Goal: Book appointment/travel/reservation

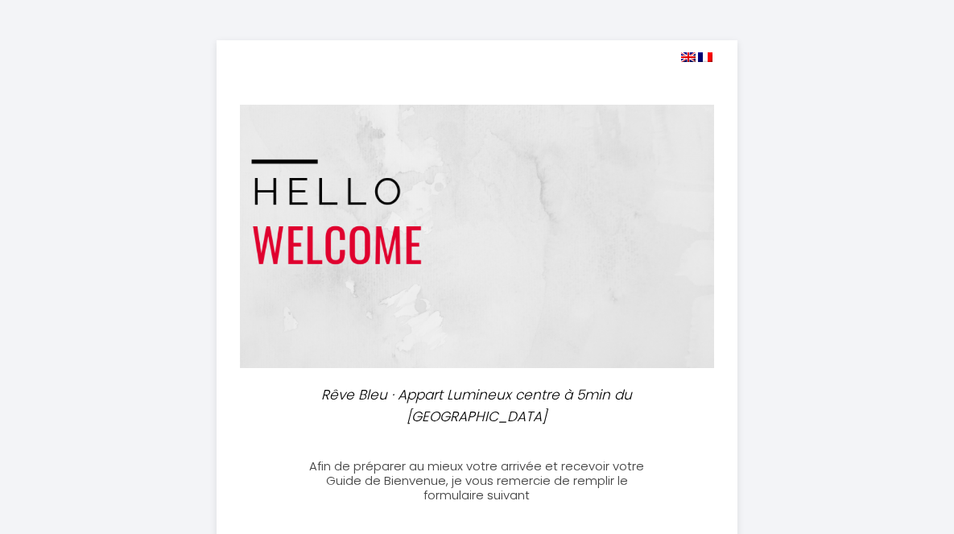
select select
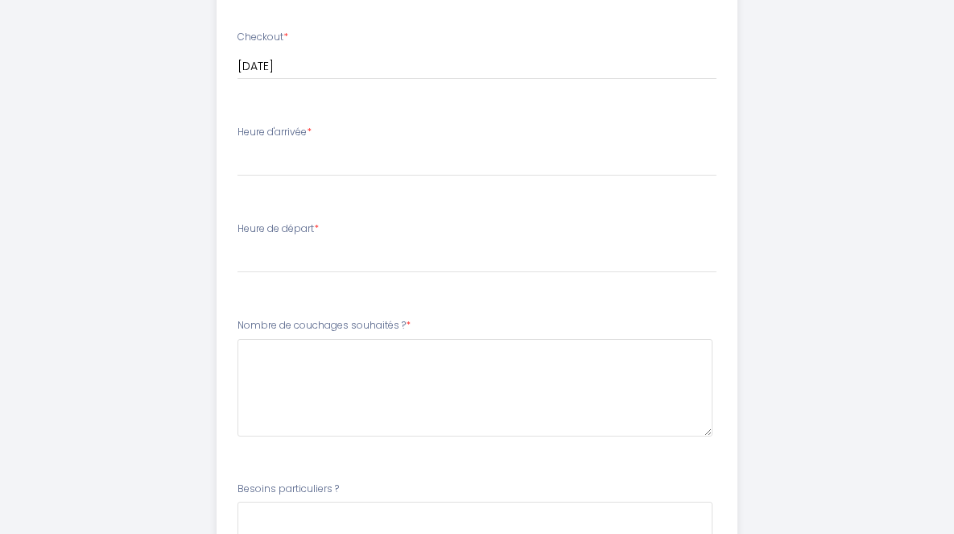
scroll to position [724, 0]
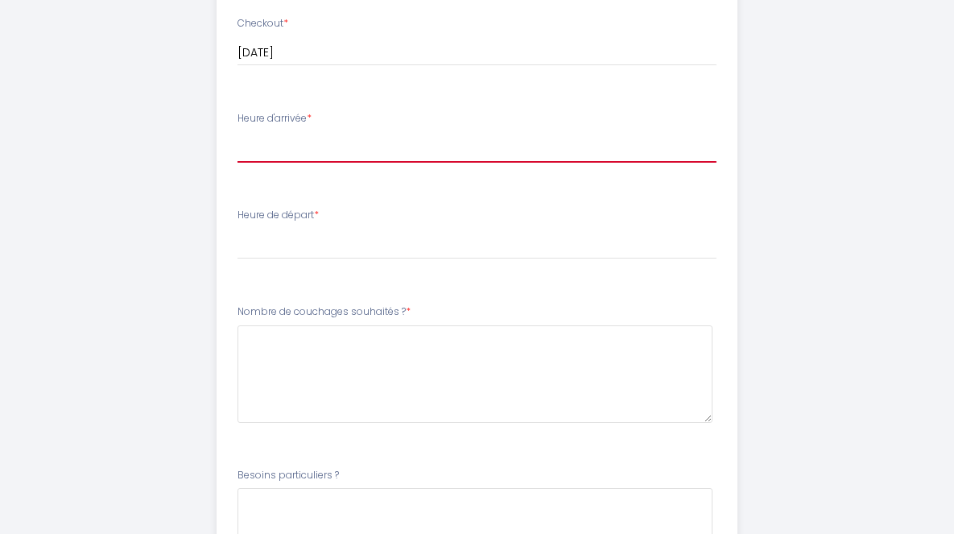
click at [352, 163] on select "17:00 17:30 18:00 18:30 19:00 19:30 20:00 20:30 21:00 21:30 22:00 22:30 23:00 2…" at bounding box center [476, 147] width 479 height 31
select select "18:00"
click at [237, 163] on select "17:00 17:30 18:00 18:30 19:00 19:30 20:00 20:30 21:00 21:30 22:00 22:30 23:00 2…" at bounding box center [476, 147] width 479 height 31
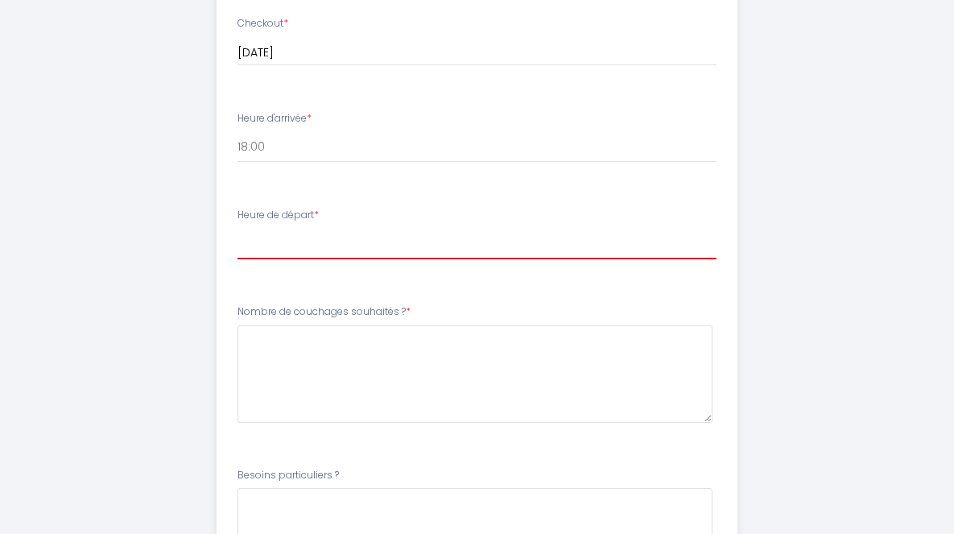
click at [283, 259] on select "00:00 00:30 01:00 01:30 02:00 02:30 03:00 03:30 04:00 04:30 05:00 05:30 06:00 0…" at bounding box center [476, 244] width 479 height 31
select select "10:00"
click at [237, 259] on select "00:00 00:30 01:00 01:30 02:00 02:30 03:00 03:30 04:00 04:30 05:00 05:30 06:00 0…" at bounding box center [476, 244] width 479 height 31
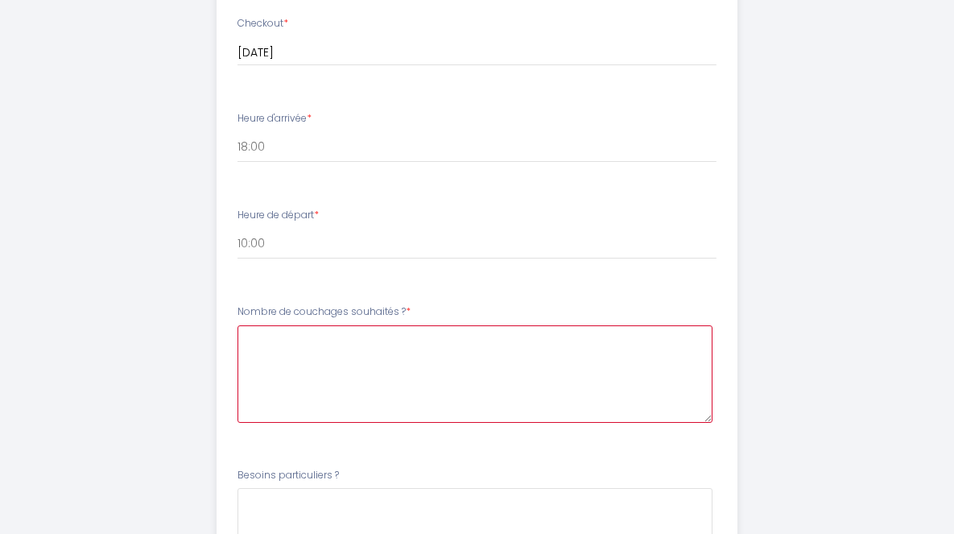
click at [263, 418] on \?5 at bounding box center [474, 373] width 475 height 97
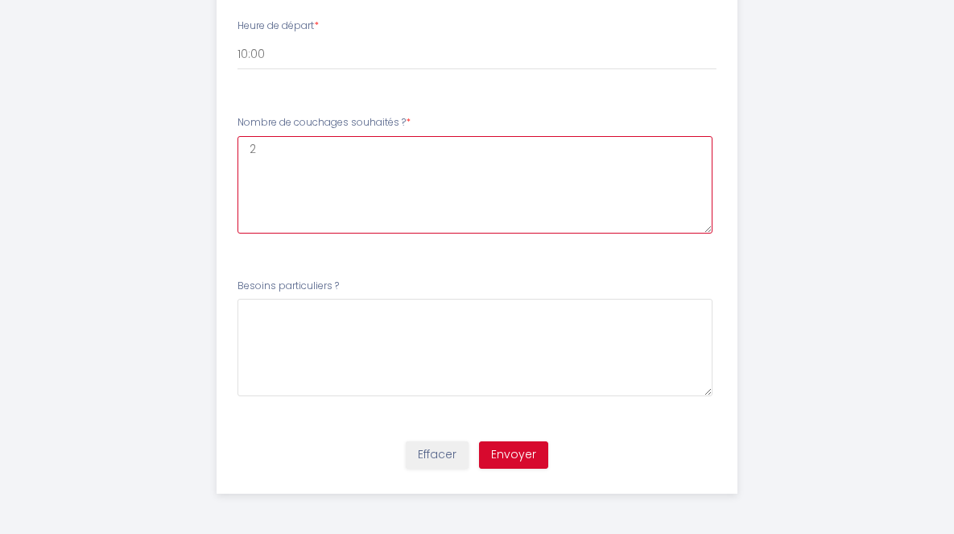
scroll to position [871, 0]
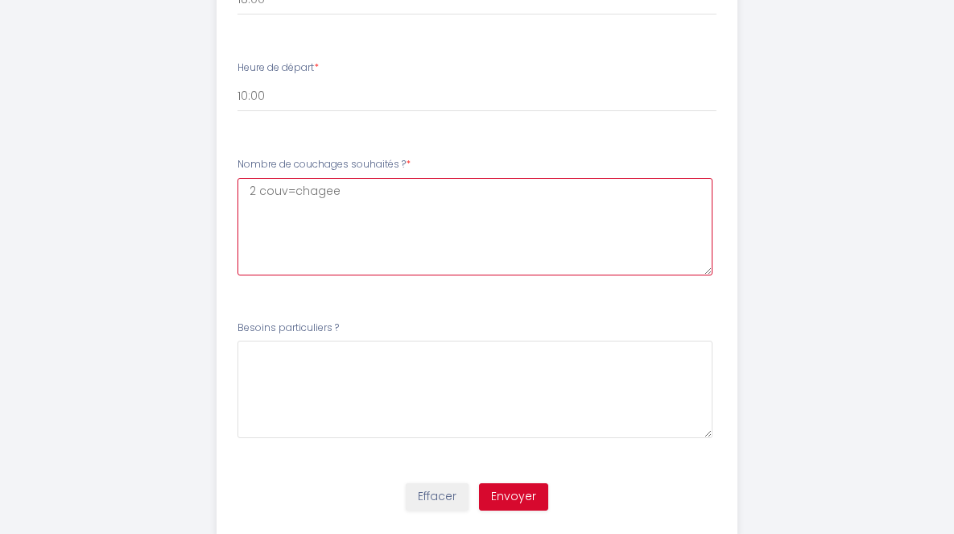
drag, startPoint x: 223, startPoint y: 230, endPoint x: 344, endPoint y: 252, distance: 122.7
click at [237, 230] on \?5 "2 couv=chagee" at bounding box center [474, 226] width 475 height 97
click at [348, 228] on \?5 "2 couchagee" at bounding box center [474, 226] width 475 height 97
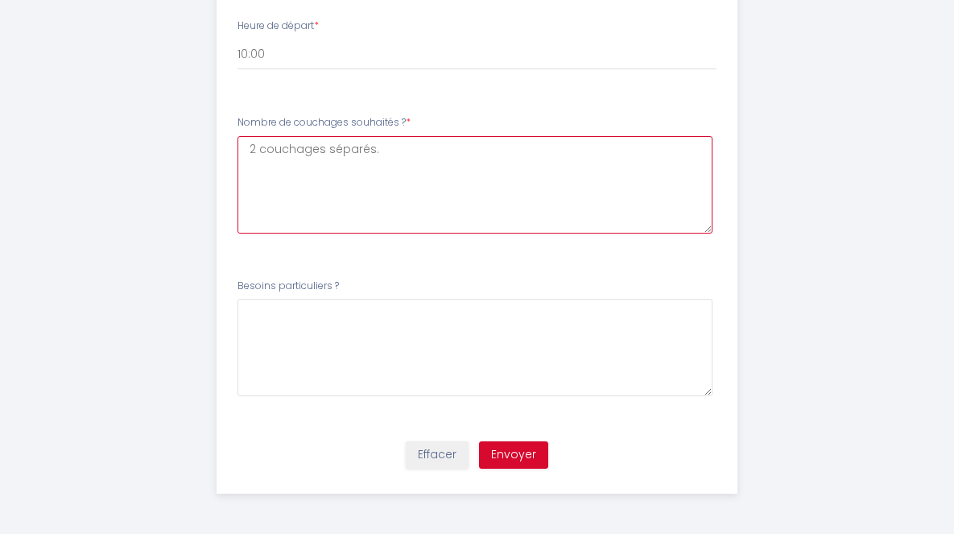
scroll to position [952, 0]
type \?5 "2 couchages séparés."
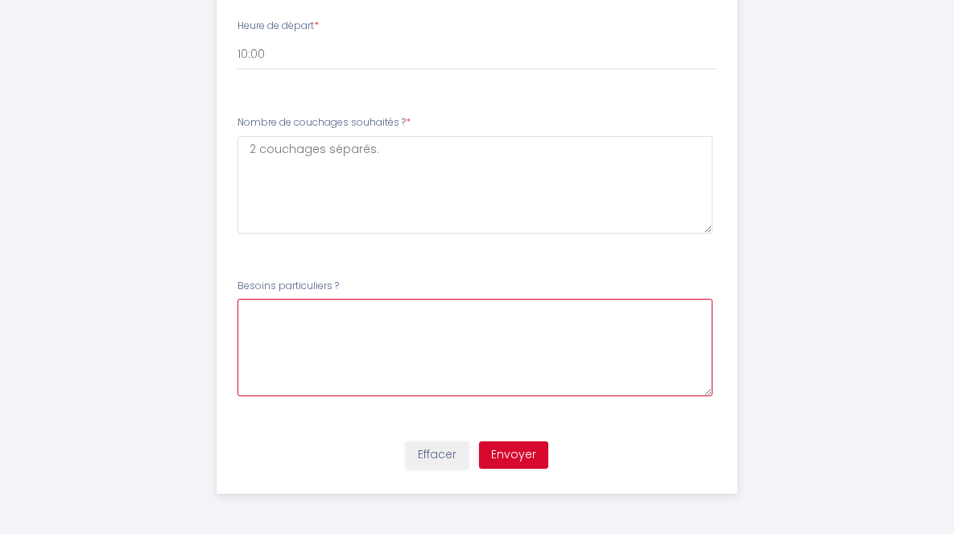
click at [291, 316] on \?6 at bounding box center [474, 347] width 475 height 97
click at [237, 312] on \?6 "Acces au parking. [GEOGRAPHIC_DATA]" at bounding box center [474, 347] width 475 height 97
drag, startPoint x: 523, startPoint y: 324, endPoint x: 179, endPoint y: 304, distance: 345.1
click at [217, 304] on li "Besoins particuliers ? Heure d'arrivée aproximative, j(ai noté pas avant 17h. A…" at bounding box center [476, 346] width 519 height 154
click at [237, 309] on \?6 "Heure d'arrivée aproximative, j(ai noté pas avant 17h. Acces au parking. [GEOGR…" at bounding box center [474, 347] width 475 height 97
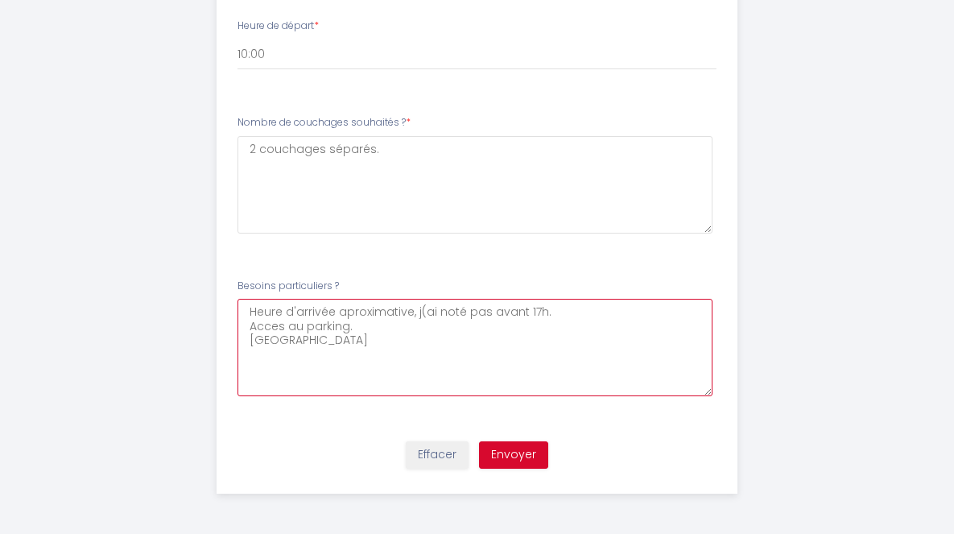
drag, startPoint x: 196, startPoint y: 309, endPoint x: 525, endPoint y: 318, distance: 329.4
click at [525, 318] on \?6 "Heure d'arrivée aproximative, j(ai noté pas avant 17h. Acces au parking. [GEOGR…" at bounding box center [474, 347] width 475 height 97
click at [294, 310] on \?6 "Heure d'arrivée aproximative, j(ai noté pas avant 17h. Acces au parking. [GEOGR…" at bounding box center [474, 347] width 475 height 97
click at [375, 316] on \?6 "Heure d'arrivée approximative, j(ai noté pas avant 17h. Acces au parking. [GEOG…" at bounding box center [474, 347] width 475 height 97
click at [411, 314] on \?6 "Heure d'arrivée approximative, j'ai noté pas avant 17h. Acces au parking. [GEOG…" at bounding box center [474, 347] width 475 height 97
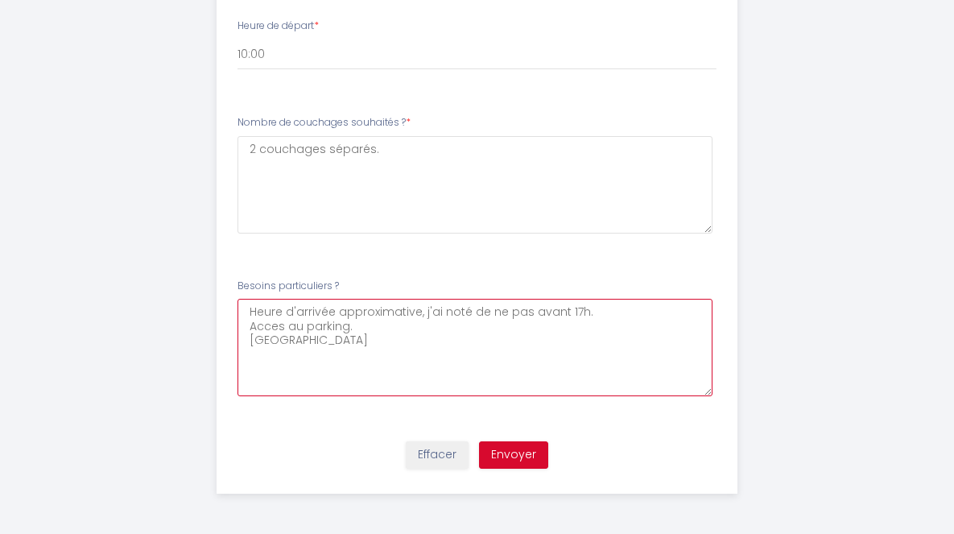
click at [473, 312] on \?6 "Heure d'arrivée approximative, j'ai noté de ne pas avant 17h. Acces au parking.…" at bounding box center [474, 347] width 475 height 97
type \?6 "Heure d'arrivée approximative, j'ai noté de ne pas arriver avant 17h. Acces au …"
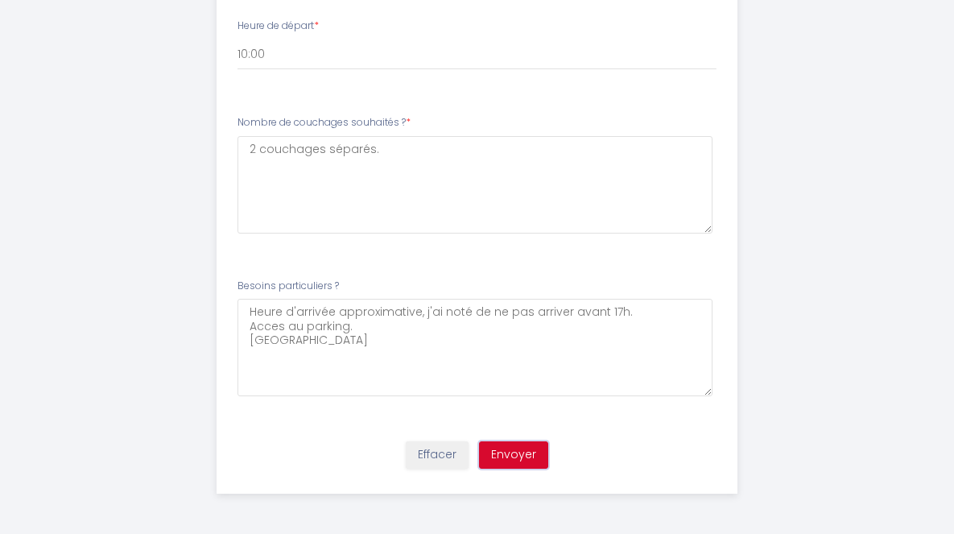
click at [519, 464] on button "Envoyer" at bounding box center [513, 454] width 69 height 27
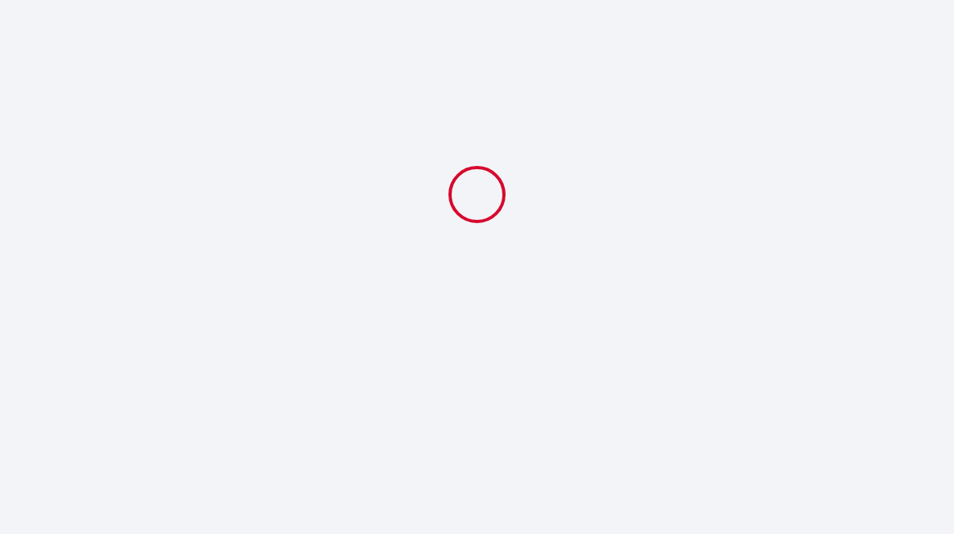
select select "18:00"
select select "10:00"
